Goal: Navigation & Orientation: Find specific page/section

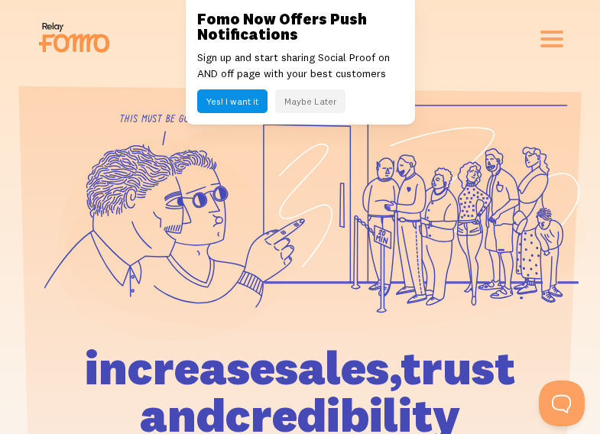
scroll to position [6049, 0]
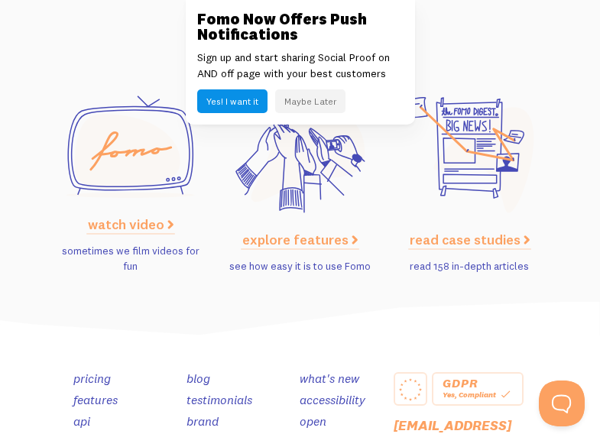
click at [242, 231] on link "explore features" at bounding box center [299, 240] width 115 height 18
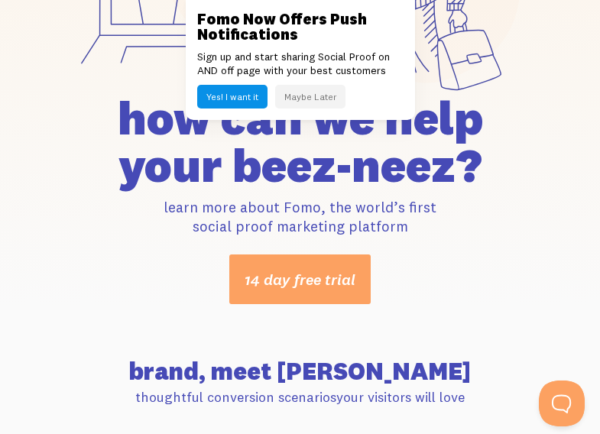
scroll to position [5232, 0]
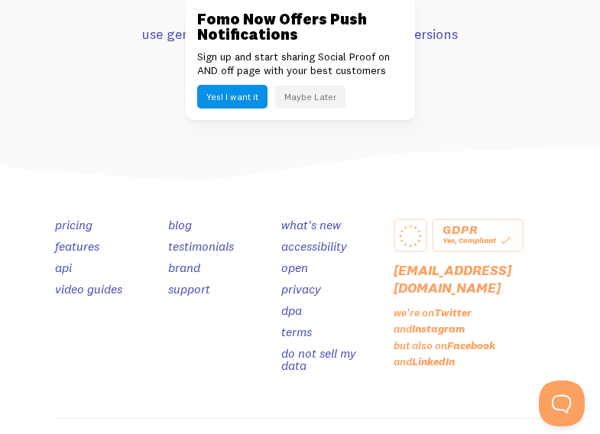
click at [168, 217] on link "blog" at bounding box center [180, 224] width 24 height 15
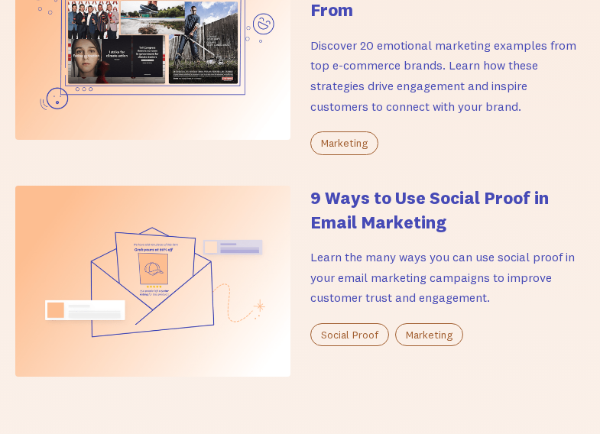
scroll to position [1146, 0]
